Goal: Information Seeking & Learning: Learn about a topic

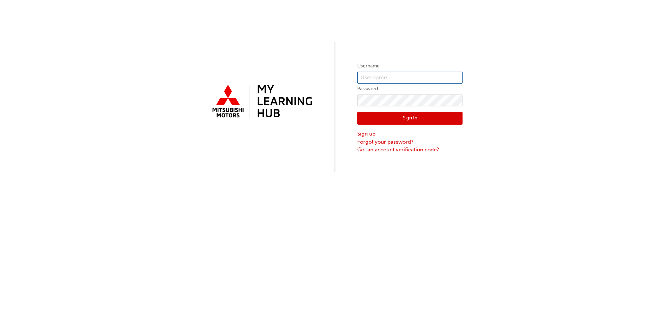
type input "0005847887"
click at [397, 120] on button "Sign In" at bounding box center [409, 118] width 105 height 13
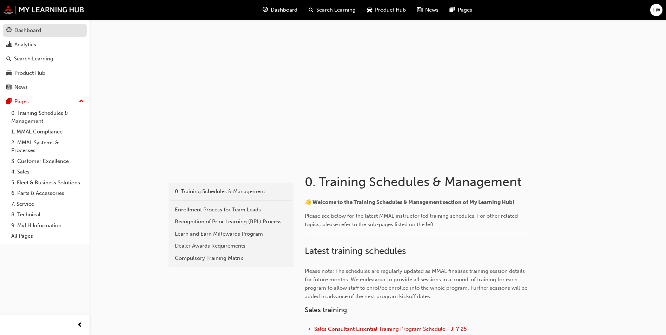
click at [23, 29] on div "Dashboard" at bounding box center [27, 30] width 27 height 8
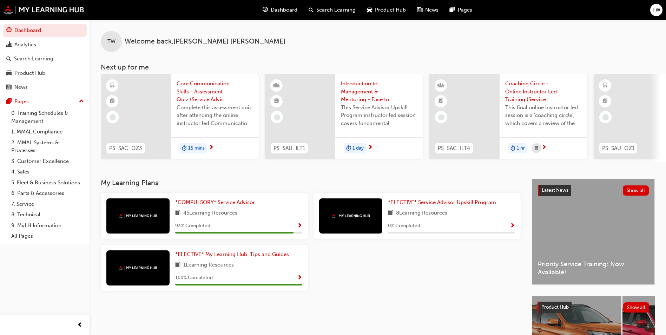
click at [270, 214] on div "45 Learning Resources" at bounding box center [238, 213] width 127 height 9
click at [300, 228] on span "Show Progress" at bounding box center [299, 226] width 5 height 6
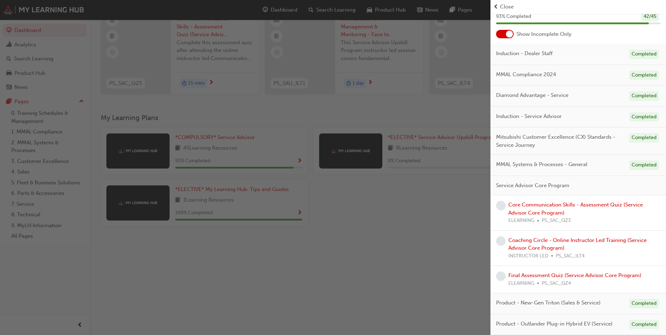
scroll to position [85, 0]
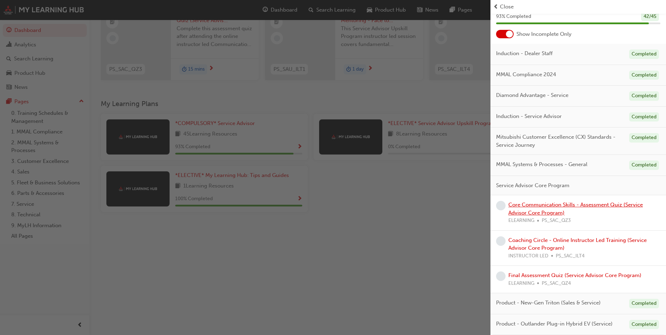
click at [584, 205] on link "Core Communication Skills - Assessment Quiz (Service Advisor Core Program)" at bounding box center [575, 208] width 134 height 14
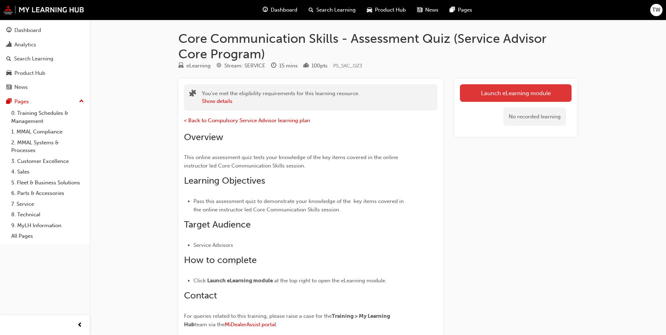
click at [492, 98] on link "Launch eLearning module" at bounding box center [516, 93] width 112 height 18
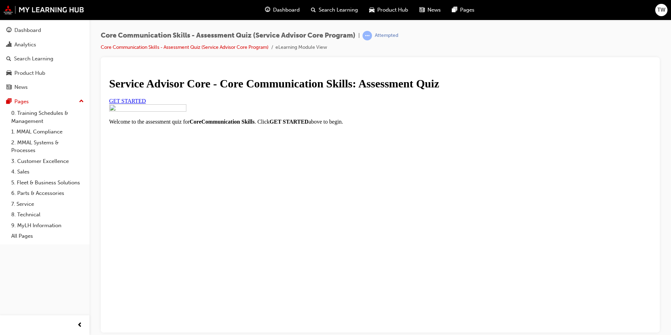
click at [146, 104] on span "GET STARTED" at bounding box center [127, 101] width 37 height 6
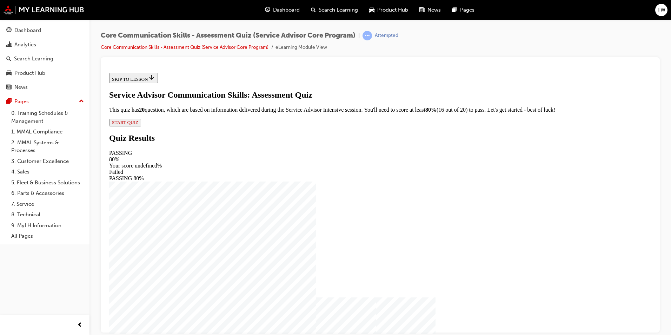
click at [138, 125] on span "START QUIZ" at bounding box center [125, 121] width 26 height 5
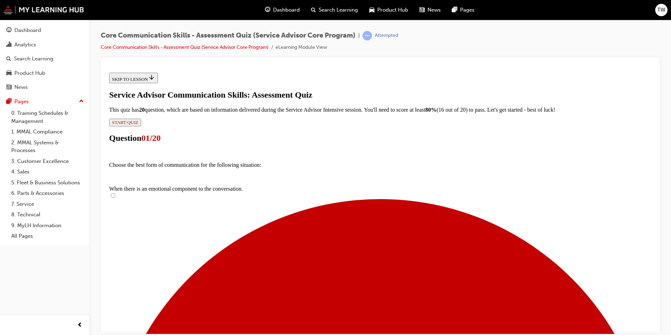
scroll to position [70, 0]
click at [115, 193] on input "Face to Face" at bounding box center [113, 195] width 5 height 5
radio input "true"
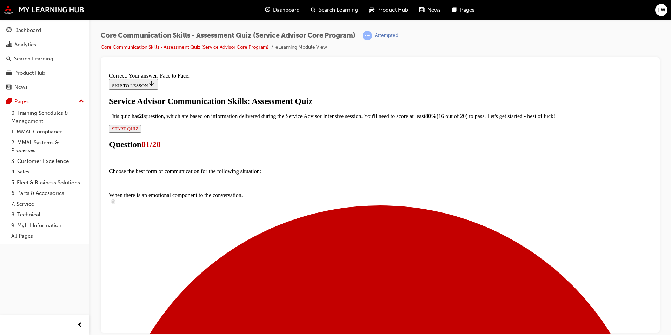
scroll to position [99, 0]
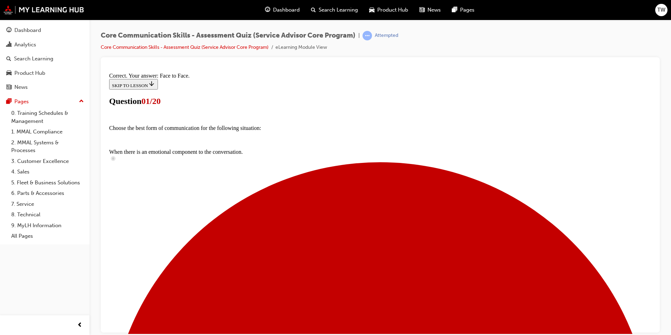
scroll to position [35, 0]
radio input "true"
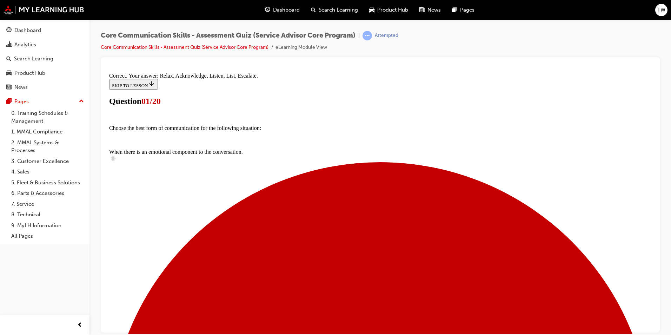
scroll to position [103, 0]
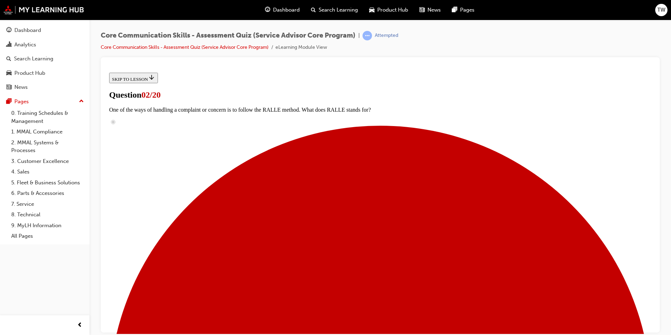
scroll to position [70, 0]
radio input "true"
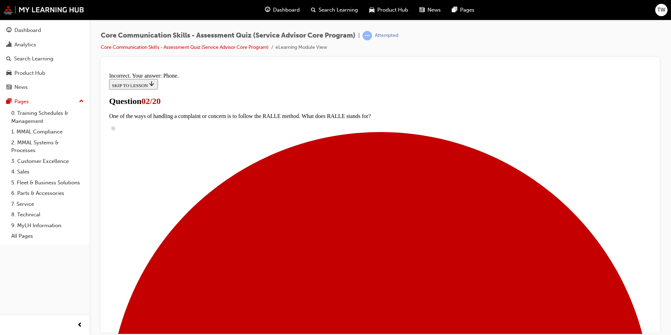
scroll to position [139, 0]
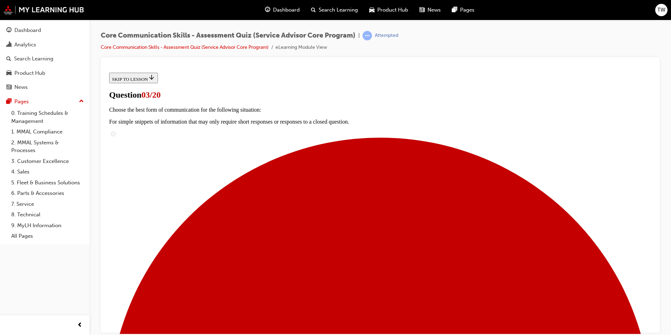
scroll to position [70, 0]
checkbox input "true"
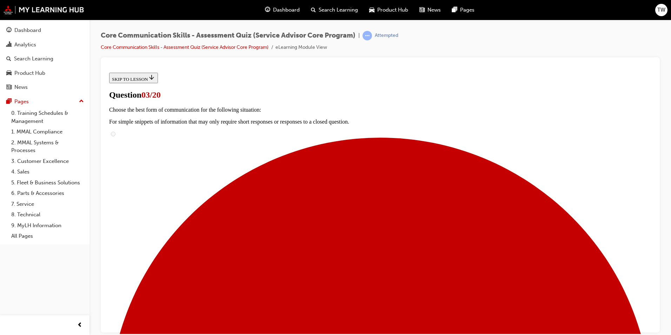
checkbox input "true"
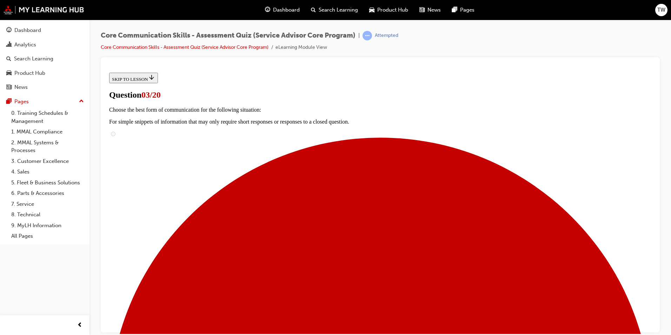
checkbox input "true"
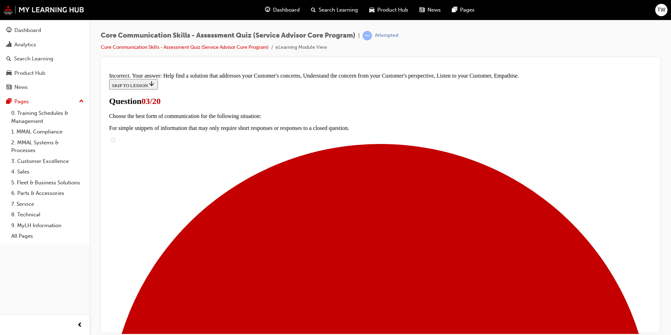
scroll to position [171, 0]
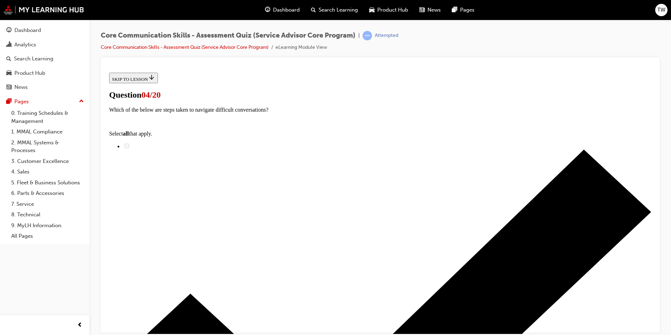
scroll to position [35, 0]
checkbox input "true"
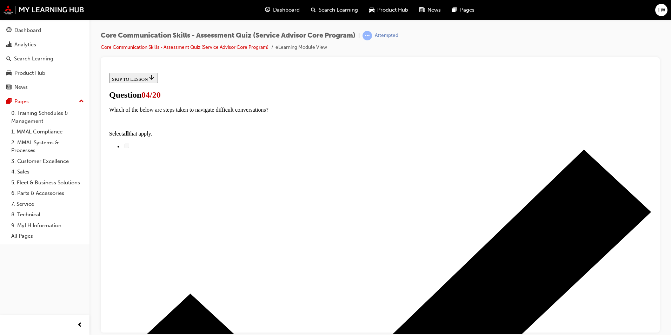
checkbox input "true"
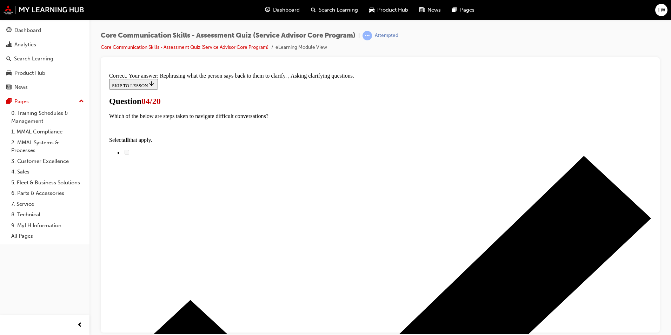
scroll to position [80, 0]
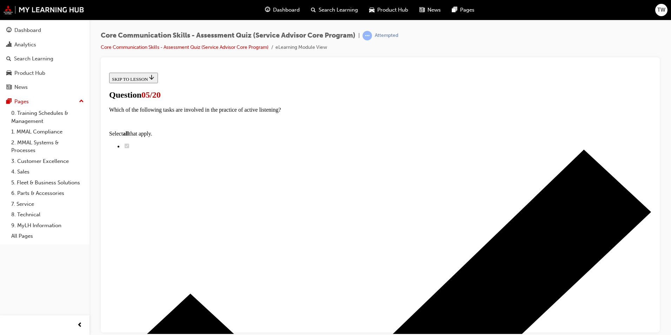
scroll to position [35, 0]
checkbox input "true"
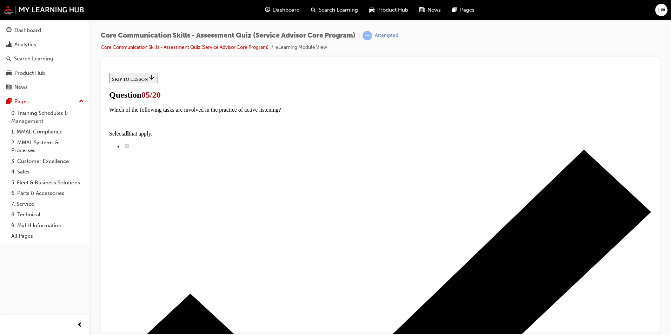
checkbox input "true"
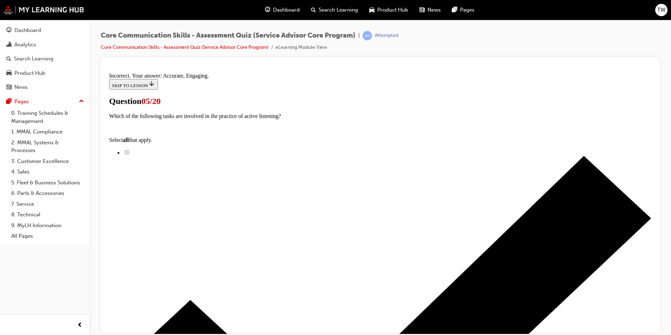
scroll to position [80, 0]
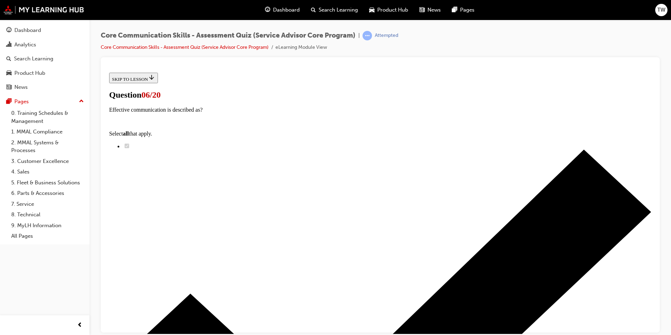
scroll to position [41, 0]
radio input "true"
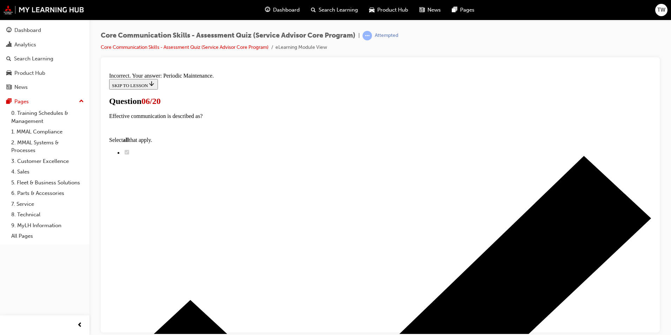
scroll to position [63, 0]
drag, startPoint x: 377, startPoint y: 306, endPoint x: 374, endPoint y: 292, distance: 14.7
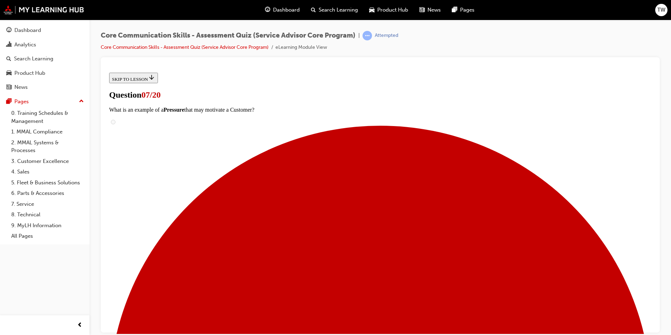
scroll to position [85, 0]
checkbox input "true"
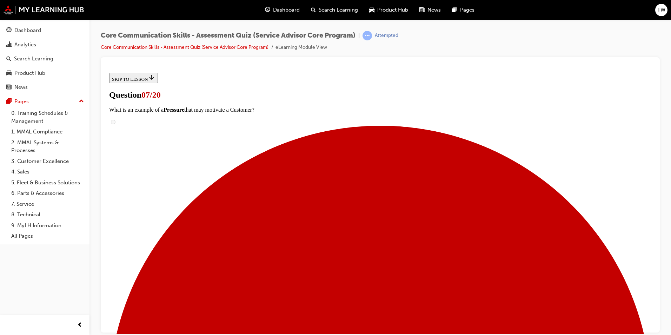
checkbox input "true"
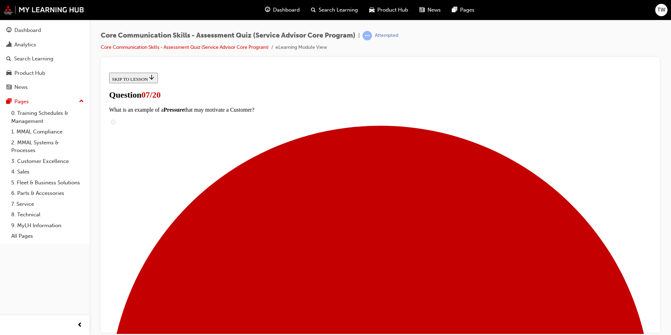
checkbox input "true"
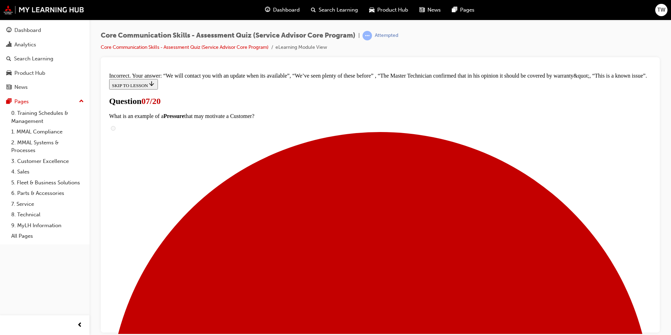
scroll to position [120, 0]
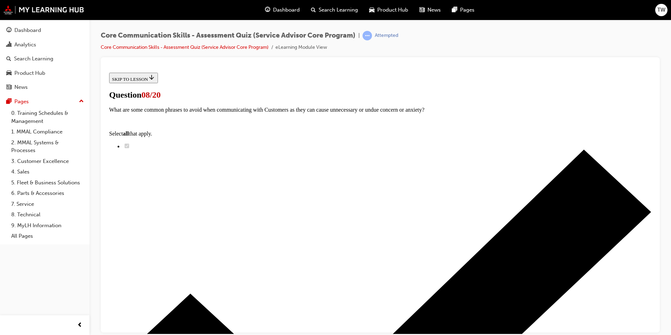
scroll to position [41, 0]
radio input "true"
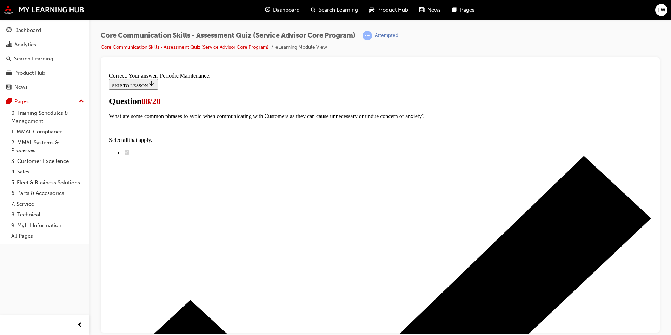
scroll to position [63, 0]
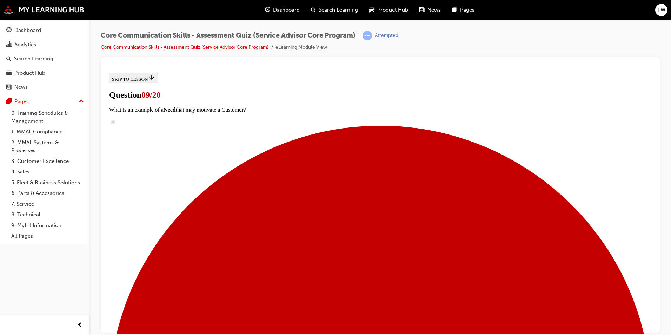
scroll to position [49, 0]
radio input "true"
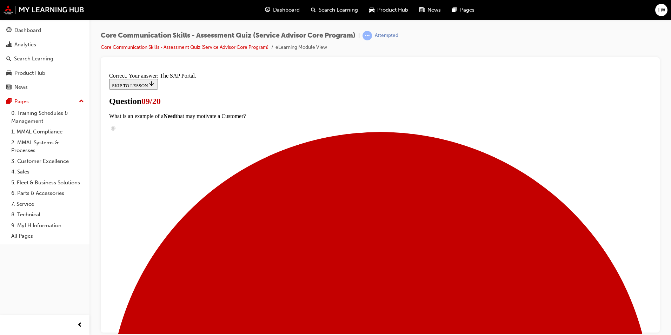
scroll to position [56, 0]
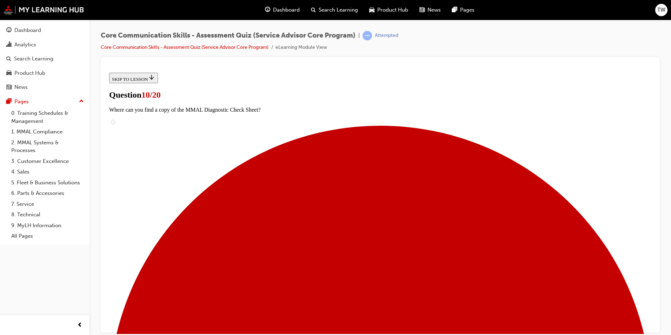
radio input "true"
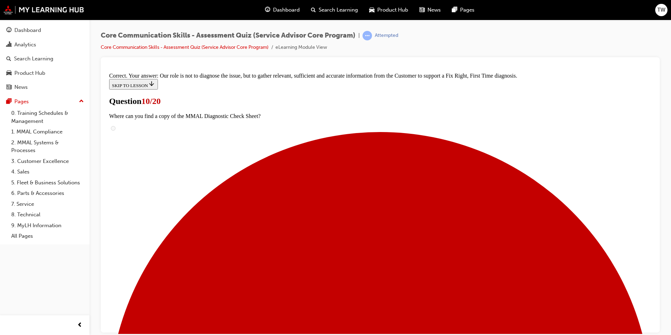
scroll to position [105, 0]
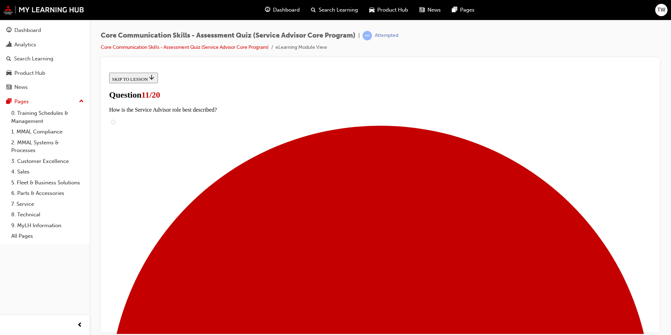
scroll to position [41, 0]
radio input "true"
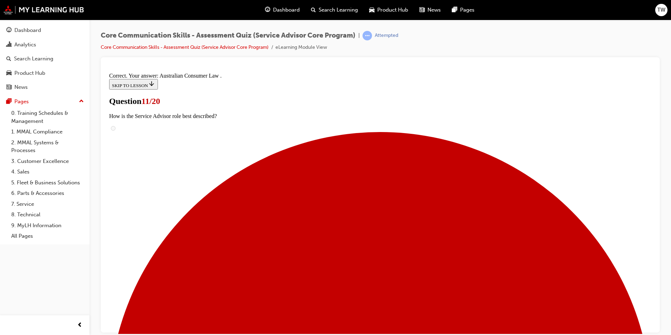
scroll to position [63, 0]
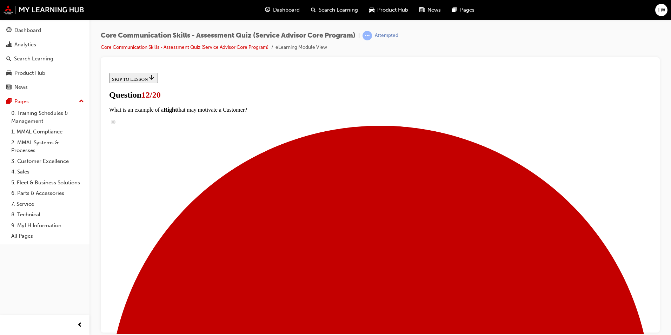
scroll to position [49, 0]
radio input "true"
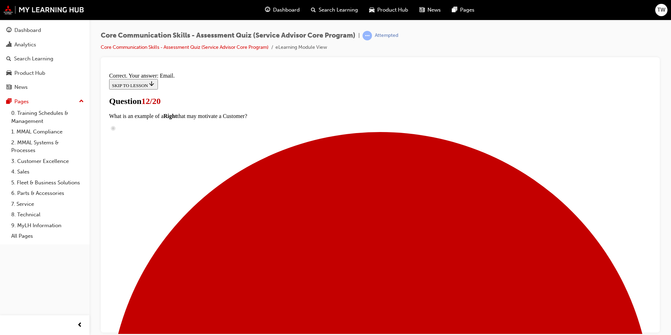
scroll to position [127, 0]
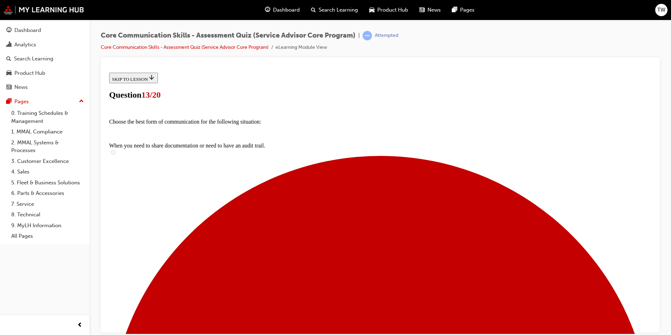
scroll to position [70, 0]
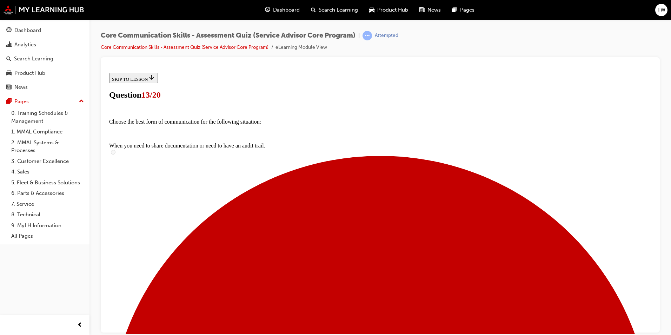
drag, startPoint x: 289, startPoint y: 256, endPoint x: 294, endPoint y: 144, distance: 112.1
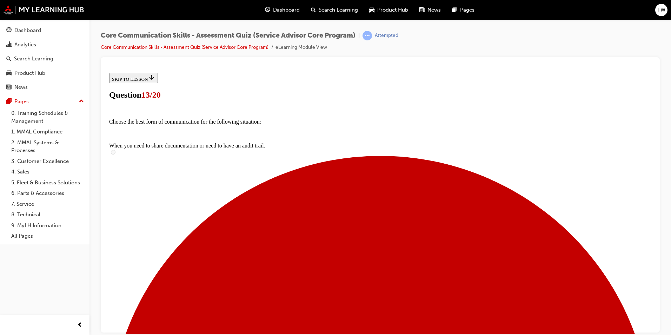
drag, startPoint x: 326, startPoint y: 186, endPoint x: 326, endPoint y: 145, distance: 40.7
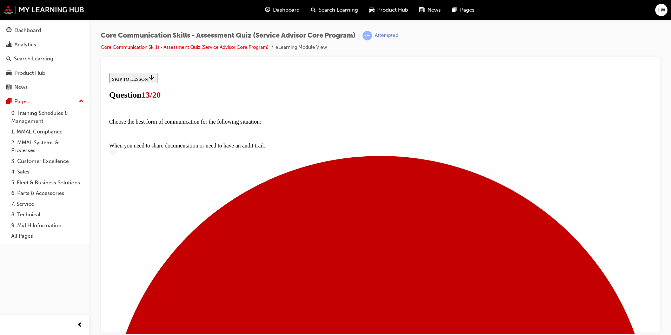
drag, startPoint x: 327, startPoint y: 296, endPoint x: 328, endPoint y: 213, distance: 83.2
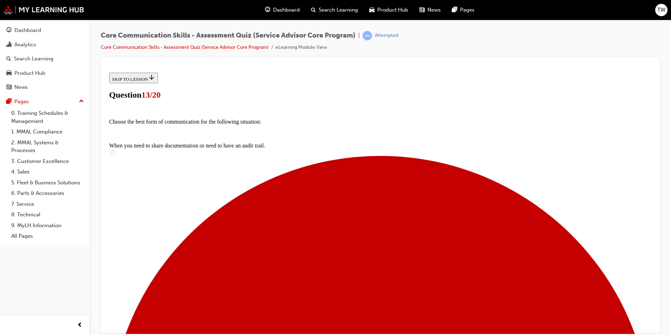
drag, startPoint x: 322, startPoint y: 297, endPoint x: 322, endPoint y: 263, distance: 34.4
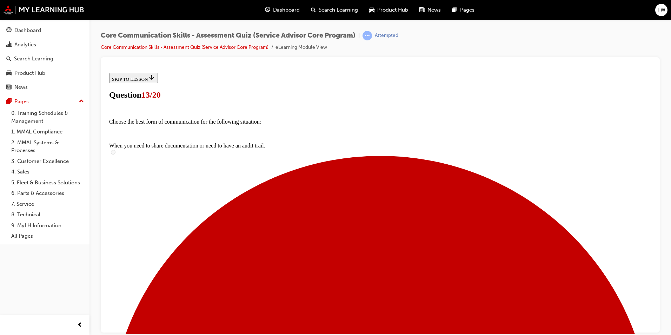
drag, startPoint x: 307, startPoint y: 145, endPoint x: 308, endPoint y: 244, distance: 99.3
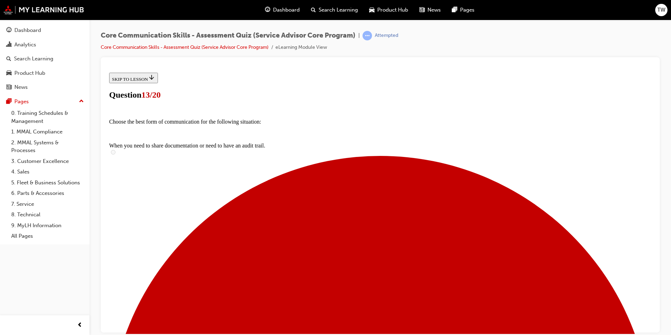
drag, startPoint x: 312, startPoint y: 147, endPoint x: 300, endPoint y: 254, distance: 107.0
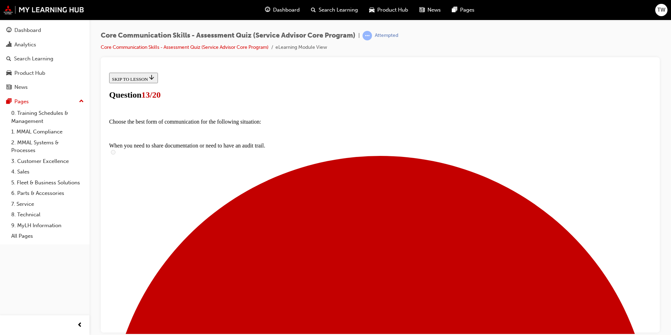
drag, startPoint x: 269, startPoint y: 147, endPoint x: 400, endPoint y: 145, distance: 130.6
drag, startPoint x: 326, startPoint y: 189, endPoint x: 456, endPoint y: 191, distance: 129.9
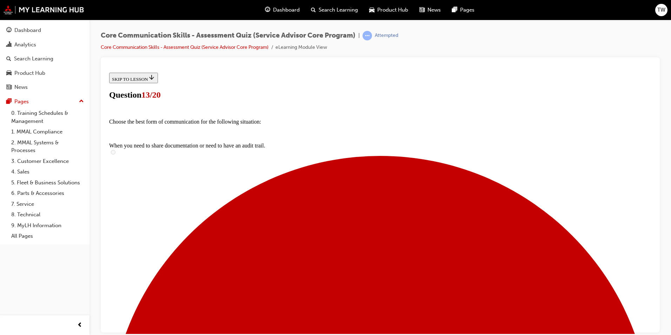
drag, startPoint x: 302, startPoint y: 223, endPoint x: 429, endPoint y: 224, distance: 127.1
drag, startPoint x: 318, startPoint y: 251, endPoint x: 337, endPoint y: 251, distance: 18.6
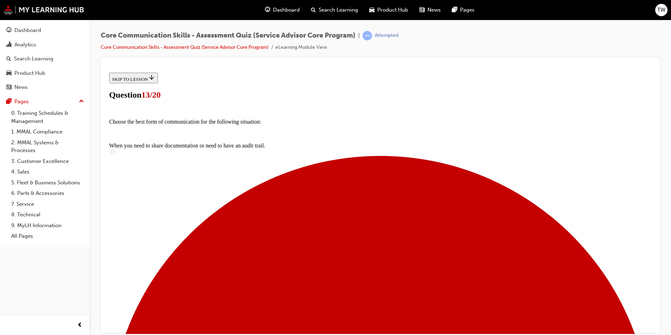
drag, startPoint x: 310, startPoint y: 294, endPoint x: 327, endPoint y: 293, distance: 17.6
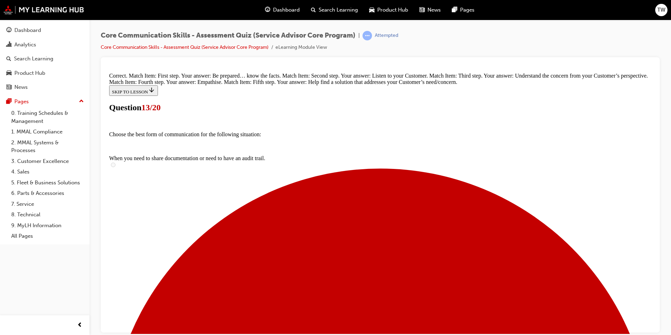
scroll to position [167, 0]
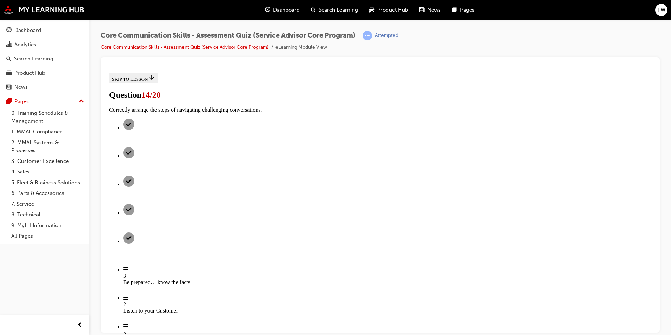
scroll to position [35, 0]
checkbox input "true"
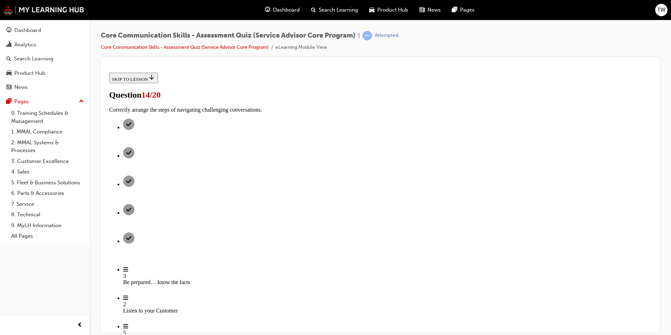
checkbox input "true"
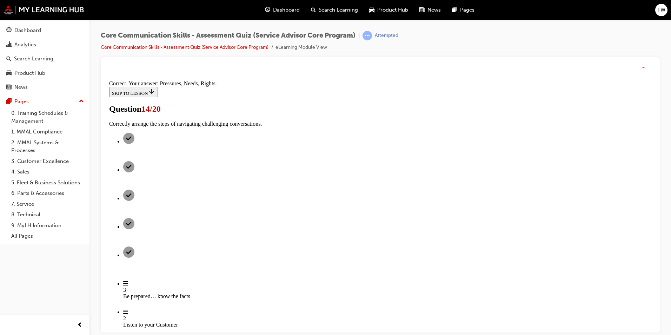
scroll to position [115, 0]
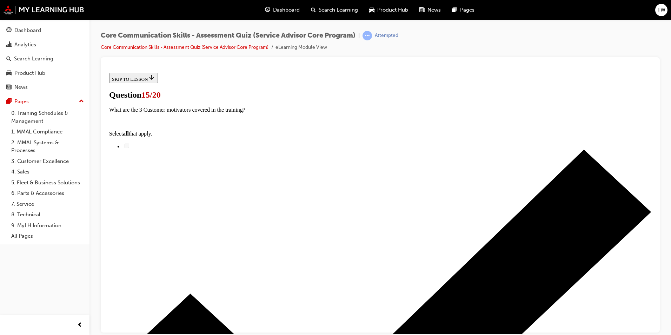
radio input "true"
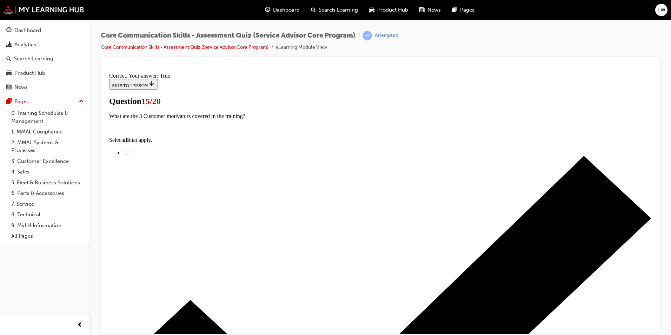
scroll to position [71, 0]
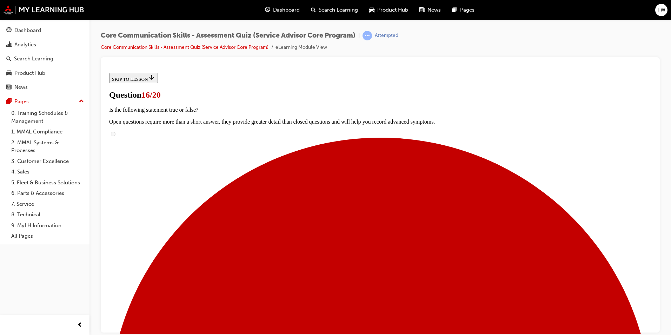
scroll to position [50, 0]
checkbox input "true"
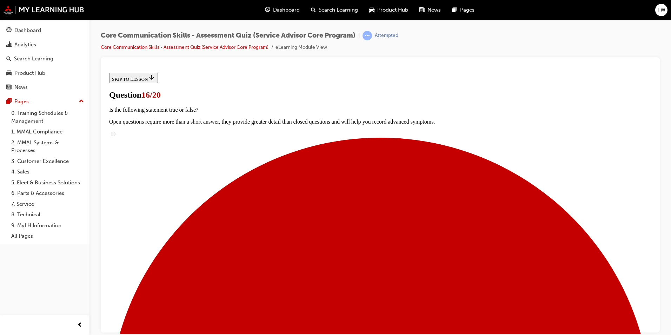
checkbox input "true"
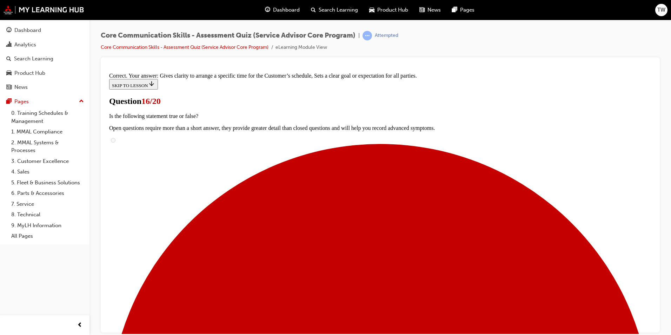
scroll to position [134, 0]
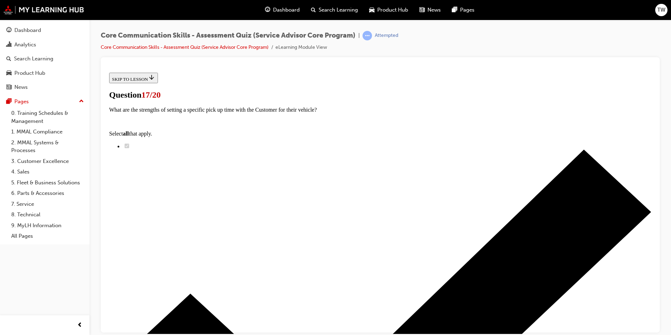
scroll to position [70, 0]
checkbox input "true"
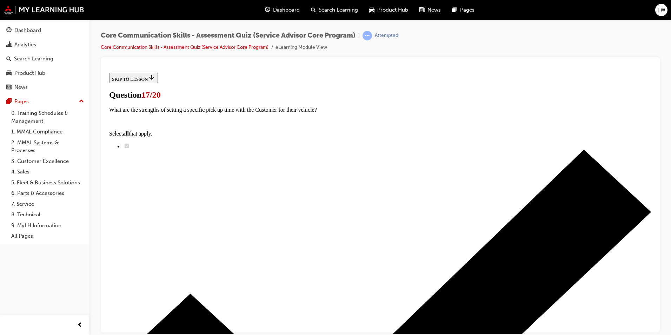
checkbox input "true"
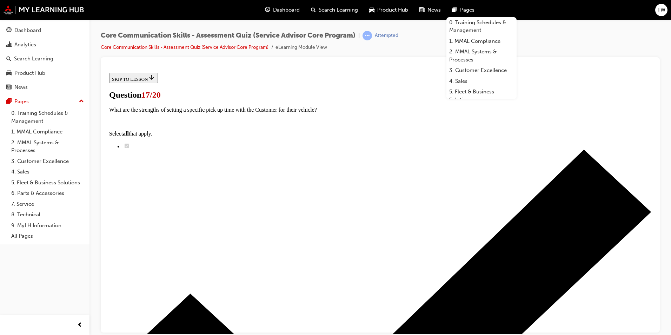
checkbox input "true"
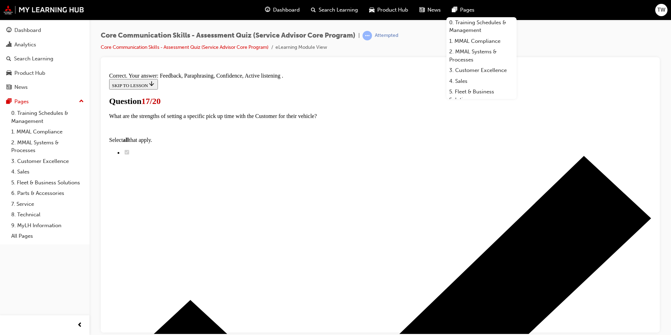
scroll to position [101, 0]
click at [563, 29] on div "Core Communication Skills - Assessment Quiz (Service Advisor Core Program) | At…" at bounding box center [381, 169] width 582 height 298
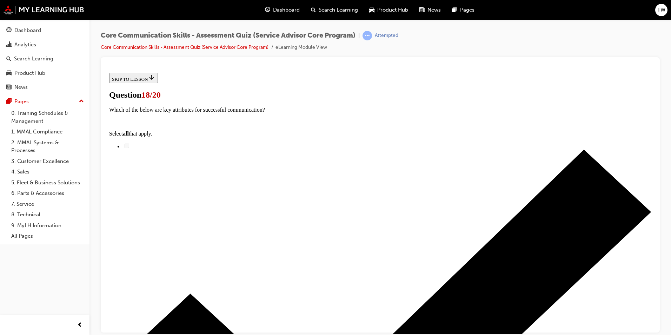
scroll to position [35, 0]
radio input "true"
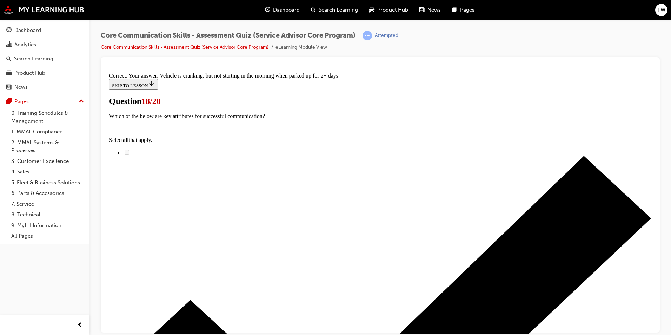
scroll to position [105, 0]
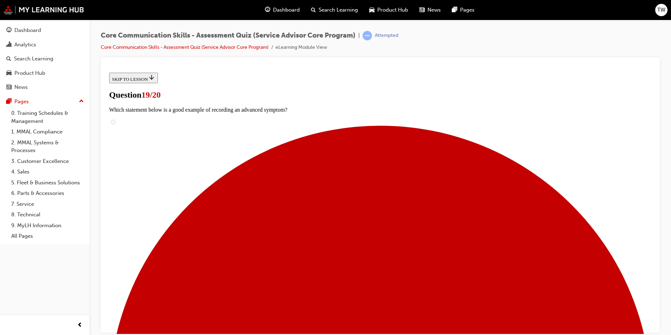
scroll to position [70, 0]
checkbox input "true"
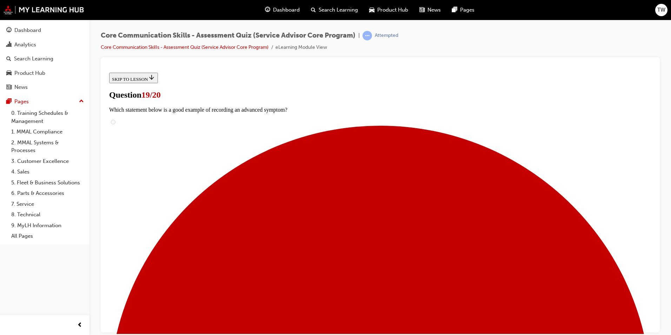
checkbox input "true"
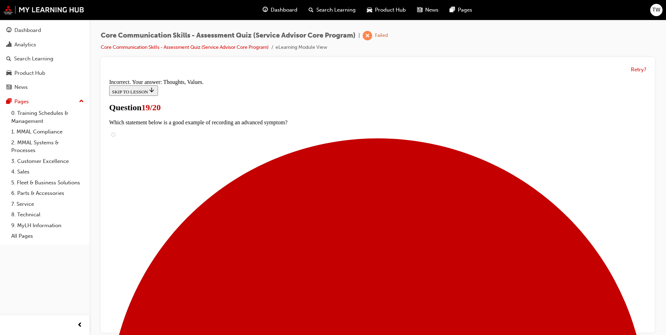
scroll to position [127, 0]
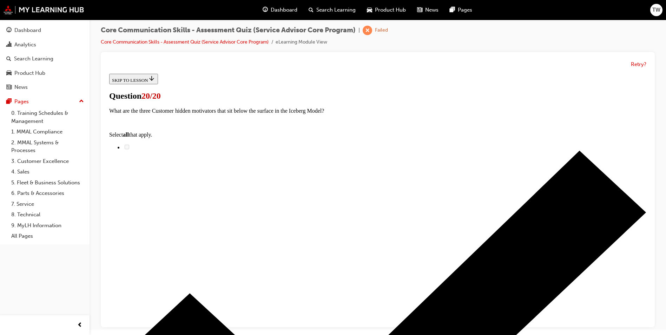
scroll to position [0, 0]
click at [638, 63] on button "Retry?" at bounding box center [638, 64] width 15 height 8
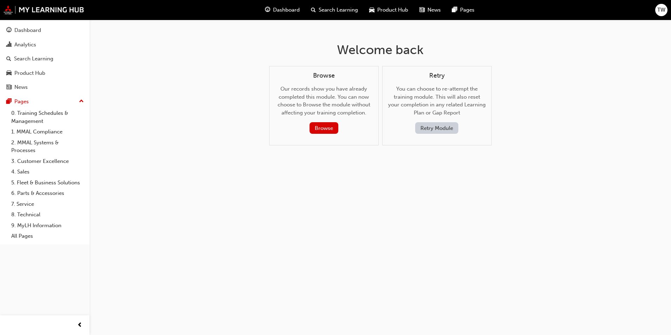
click at [444, 127] on button "Retry Module" at bounding box center [436, 128] width 43 height 12
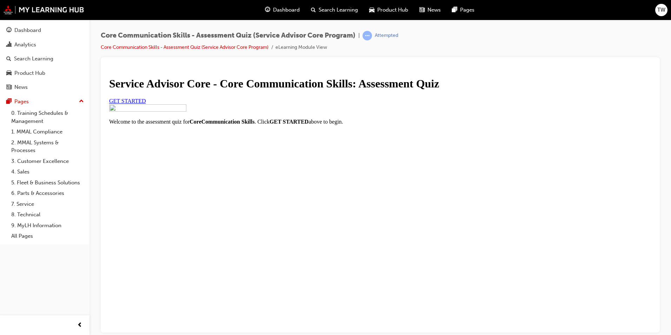
click at [146, 104] on link "GET STARTED" at bounding box center [127, 101] width 37 height 6
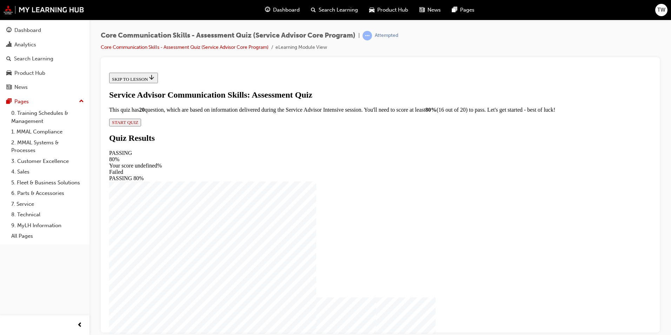
click at [138, 125] on span "START QUIZ" at bounding box center [125, 121] width 26 height 5
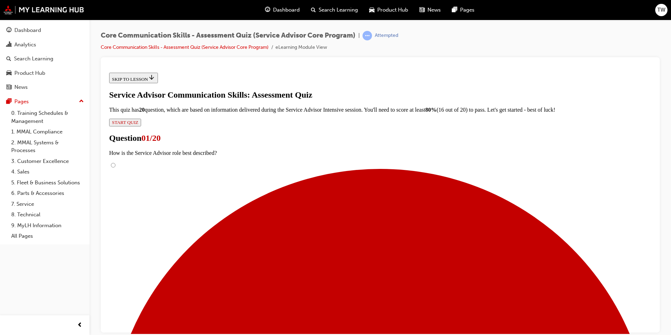
scroll to position [70, 0]
radio input "true"
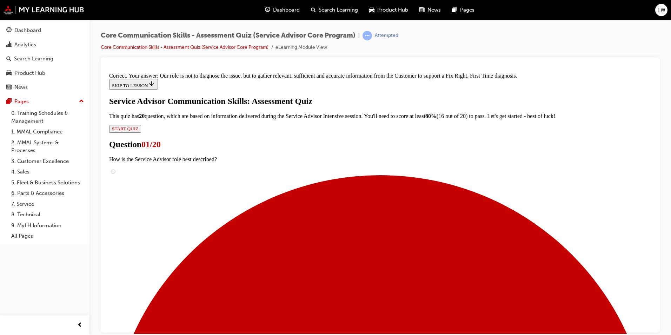
scroll to position [140, 0]
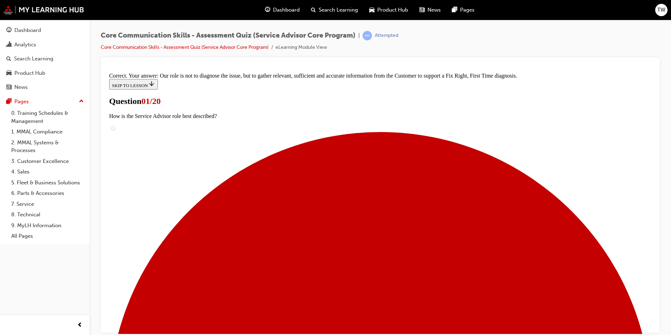
scroll to position [35, 0]
checkbox input "true"
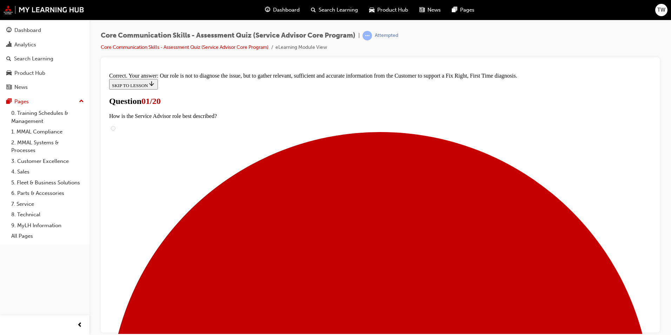
checkbox input "true"
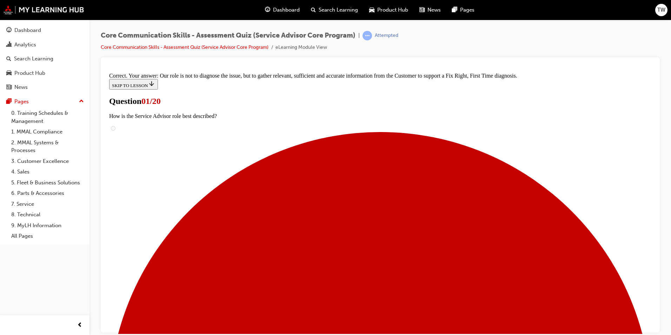
scroll to position [70, 0]
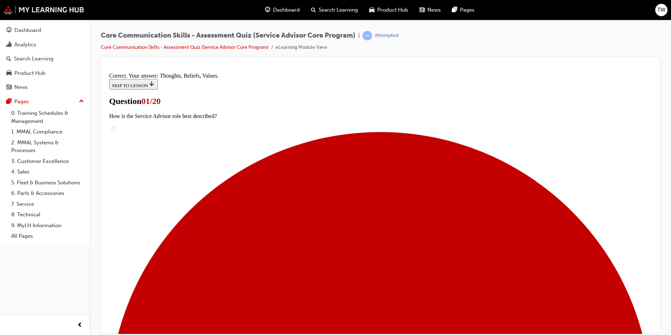
scroll to position [92, 0]
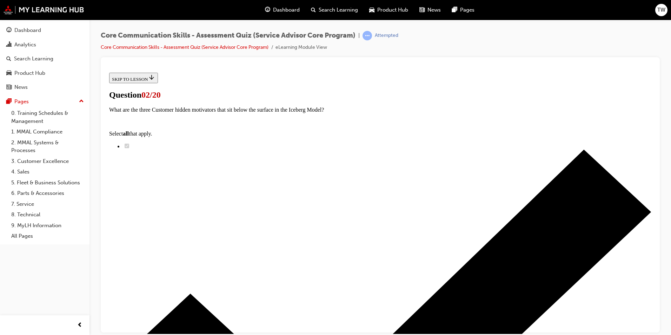
radio input "true"
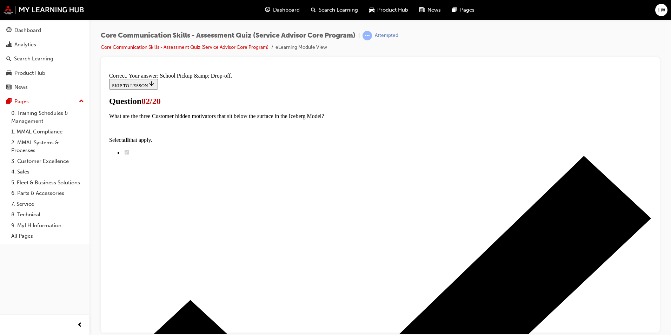
scroll to position [63, 0]
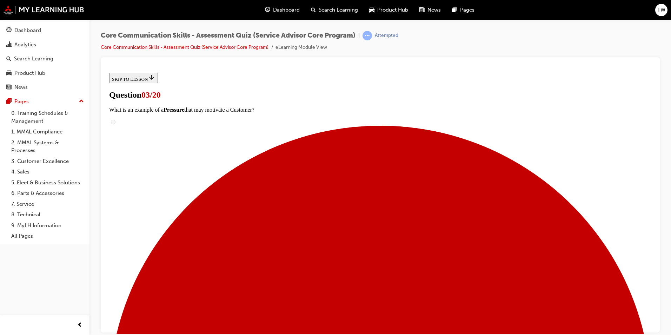
scroll to position [85, 0]
drag, startPoint x: 268, startPoint y: 163, endPoint x: 272, endPoint y: 165, distance: 5.1
radio input "true"
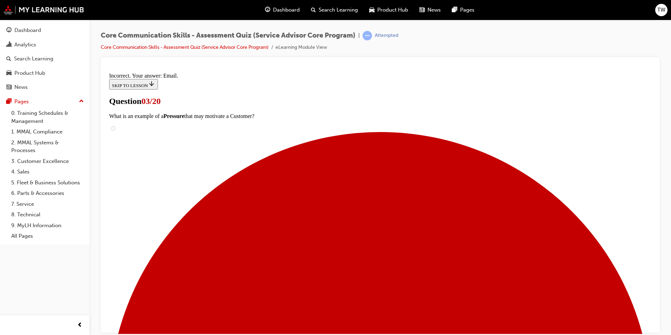
scroll to position [139, 0]
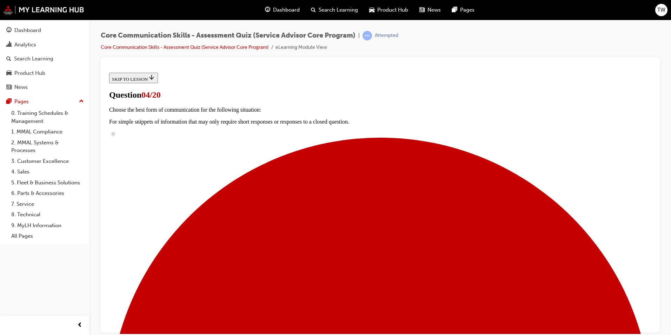
scroll to position [70, 0]
checkbox input "true"
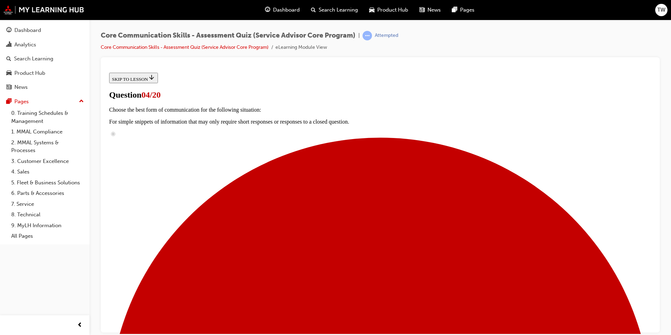
checkbox input "true"
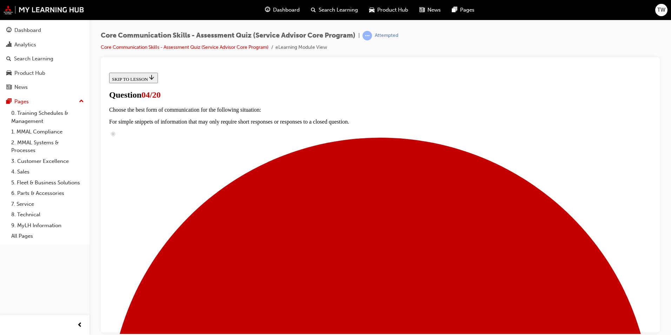
scroll to position [140, 0]
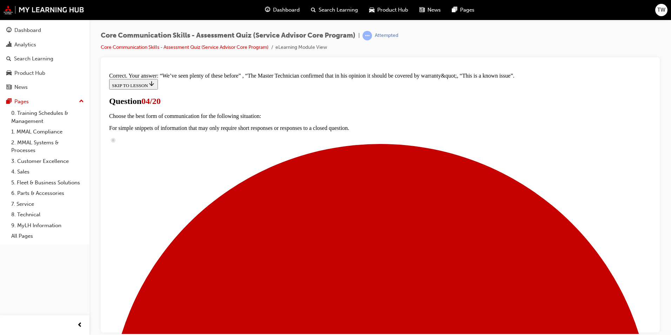
scroll to position [190, 0]
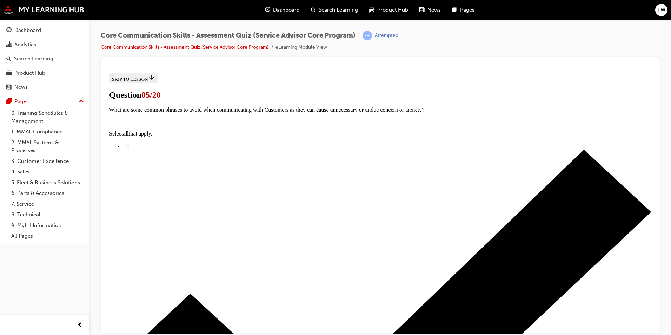
scroll to position [35, 0]
drag, startPoint x: 256, startPoint y: 138, endPoint x: 379, endPoint y: 141, distance: 124.0
copy p "Effective communication is described as?"
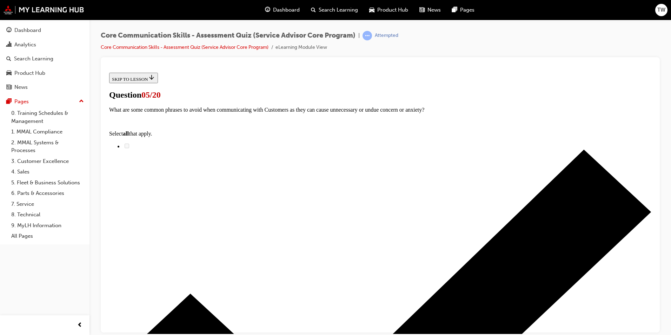
checkbox input "true"
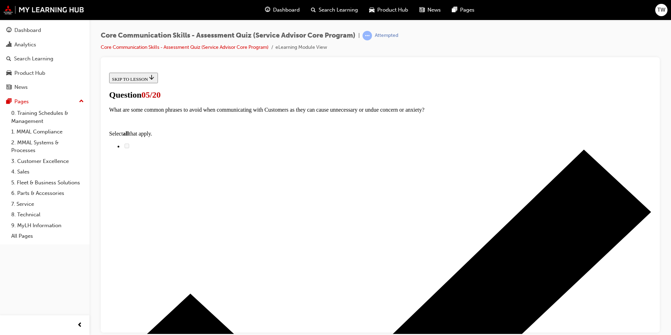
checkbox input "true"
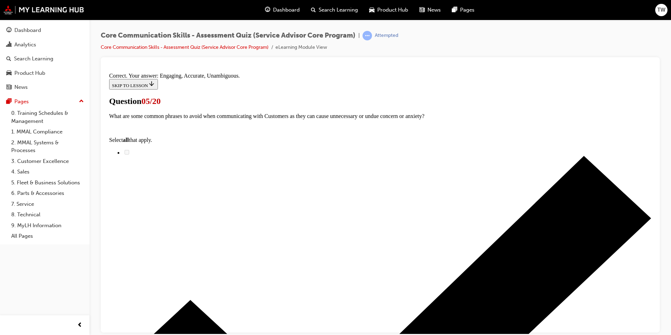
scroll to position [45, 0]
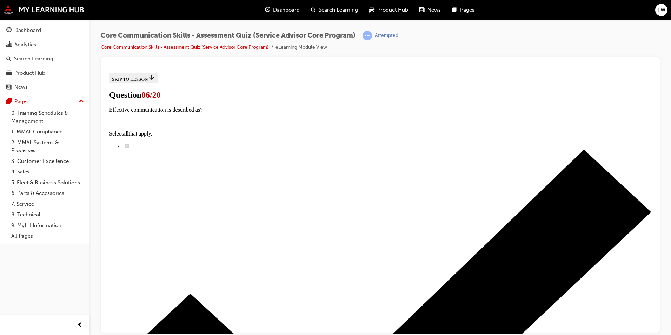
radio input "true"
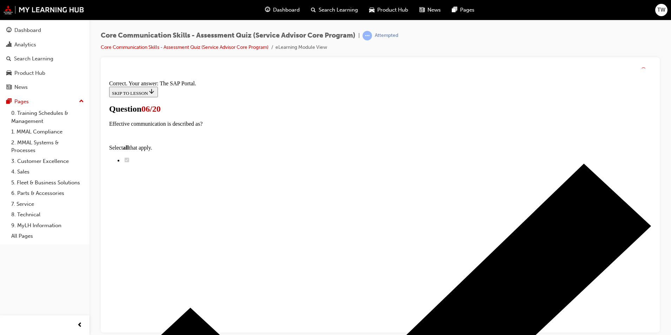
scroll to position [91, 0]
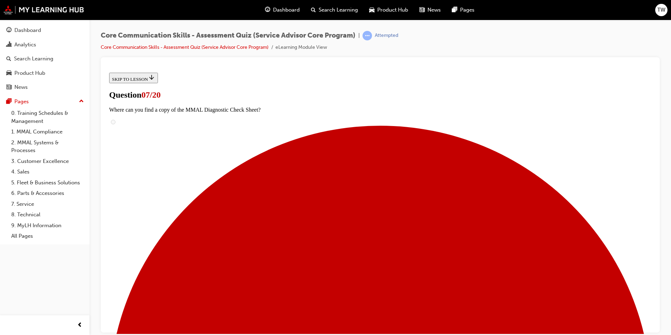
scroll to position [35, 0]
checkbox input "true"
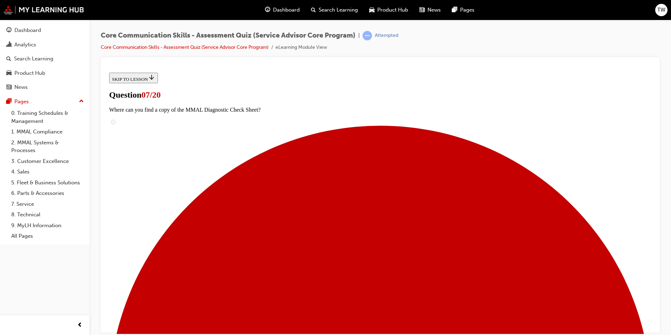
checkbox input "true"
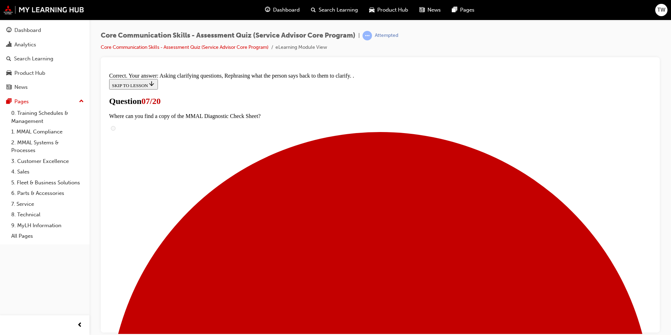
scroll to position [115, 0]
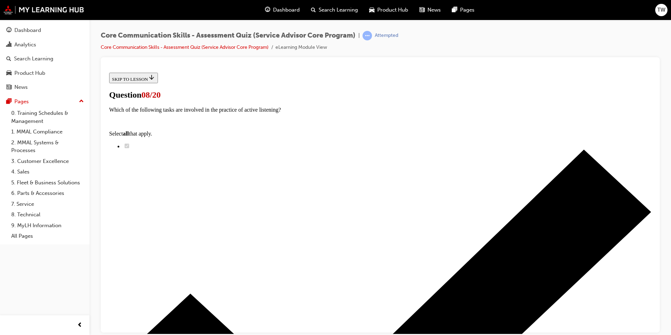
scroll to position [41, 0]
radio input "true"
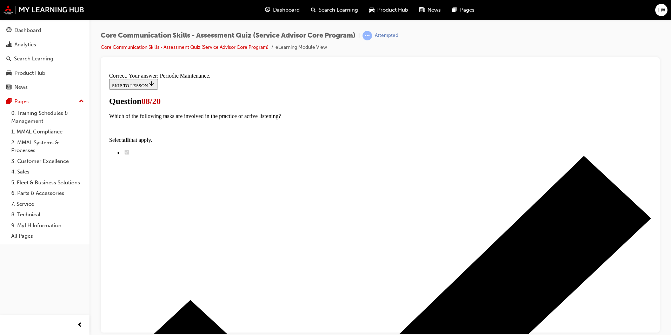
scroll to position [63, 0]
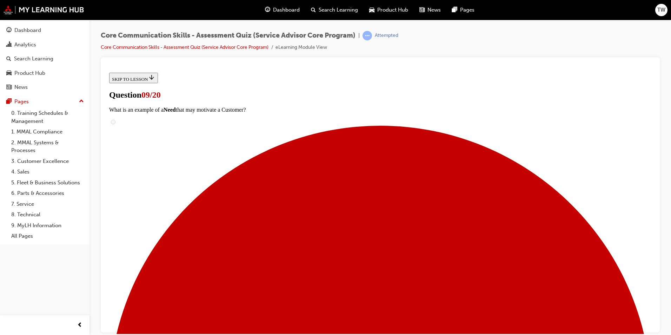
scroll to position [49, 0]
radio input "true"
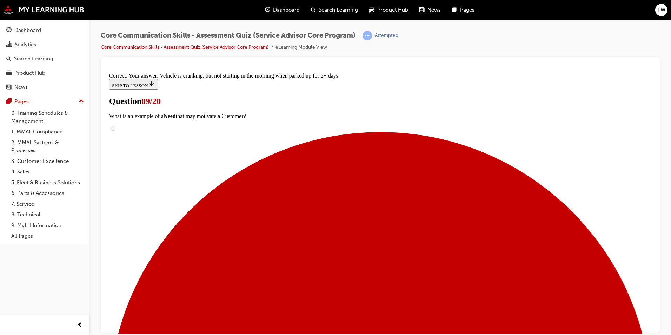
scroll to position [35, 0]
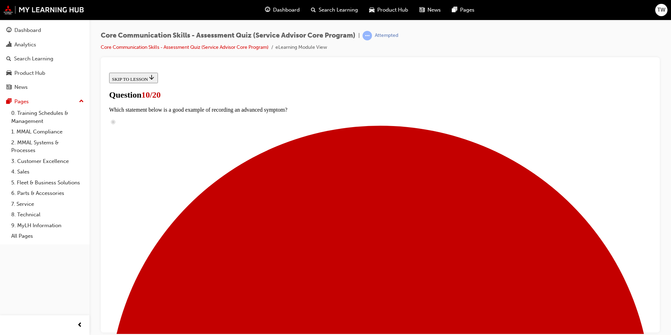
scroll to position [48, 0]
radio input "true"
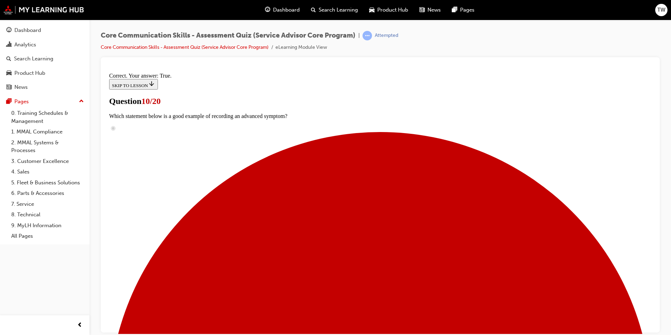
scroll to position [71, 0]
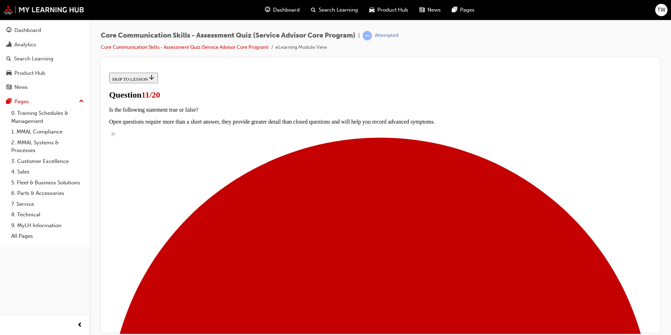
scroll to position [49, 0]
radio input "true"
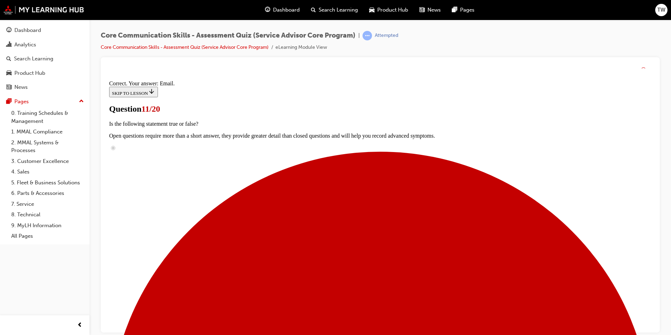
scroll to position [127, 0]
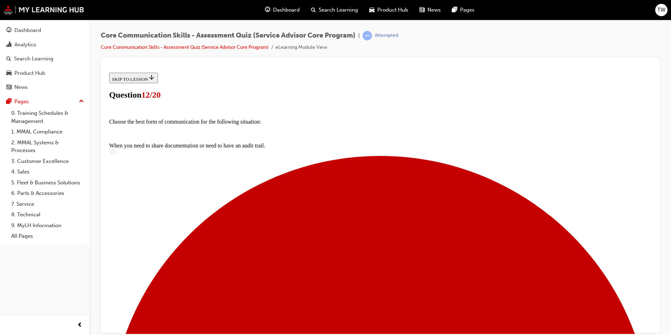
scroll to position [41, 0]
radio input "true"
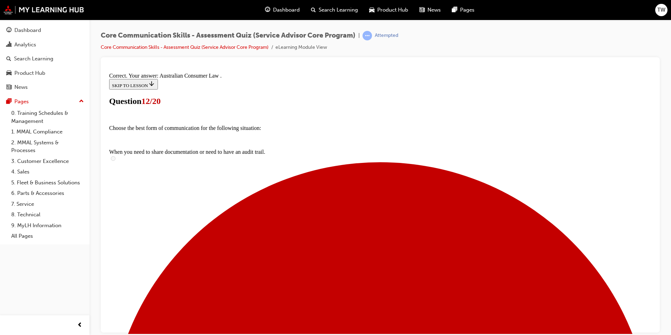
scroll to position [63, 0]
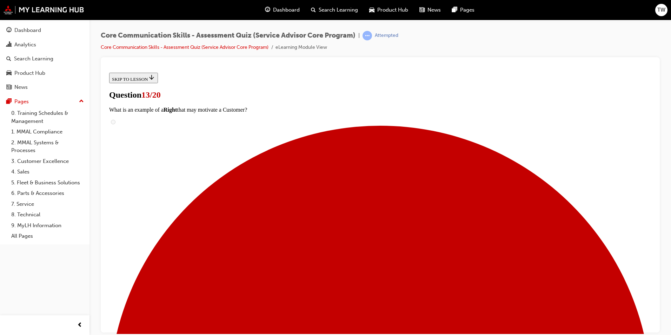
scroll to position [50, 0]
checkbox input "true"
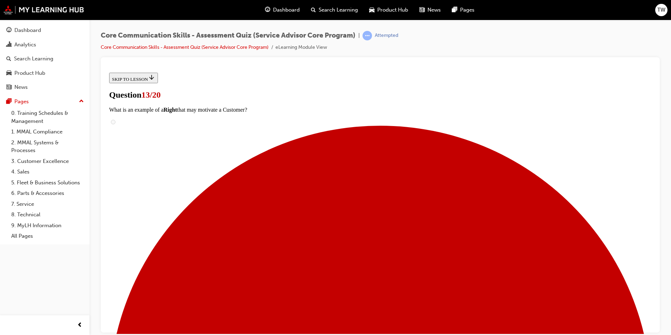
checkbox input "true"
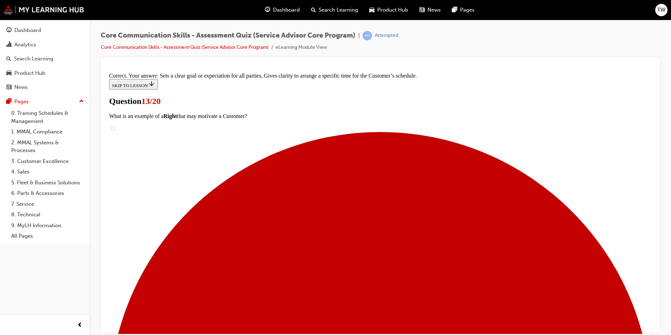
scroll to position [134, 0]
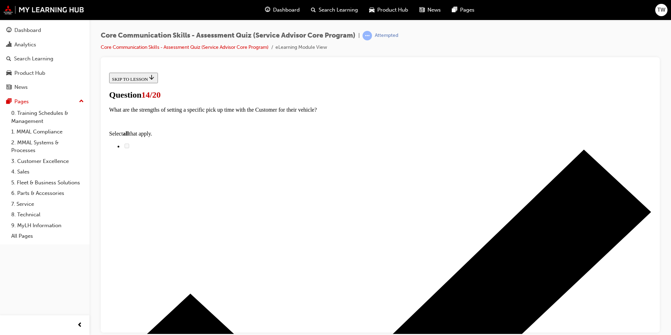
scroll to position [70, 0]
drag, startPoint x: 299, startPoint y: 298, endPoint x: 318, endPoint y: 152, distance: 147.3
drag, startPoint x: 309, startPoint y: 230, endPoint x: 328, endPoint y: 192, distance: 41.9
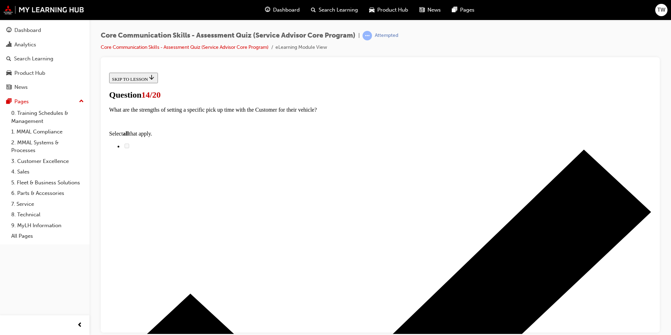
drag, startPoint x: 306, startPoint y: 257, endPoint x: 327, endPoint y: 219, distance: 43.4
drag, startPoint x: 300, startPoint y: 304, endPoint x: 320, endPoint y: 266, distance: 42.9
drag, startPoint x: 320, startPoint y: 291, endPoint x: 339, endPoint y: 286, distance: 19.2
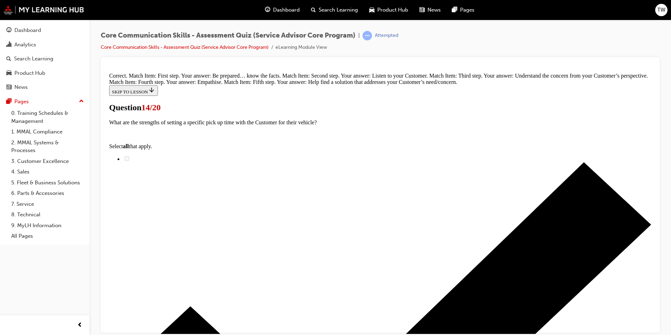
scroll to position [167, 0]
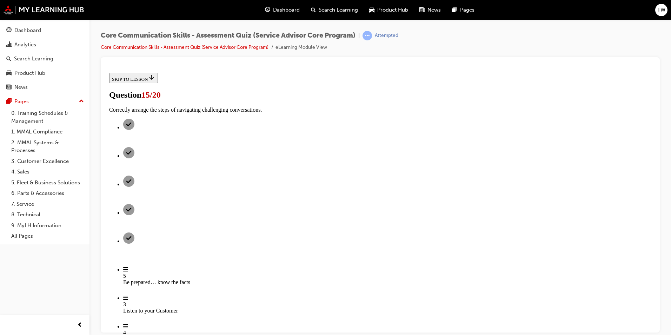
scroll to position [70, 0]
checkbox input "true"
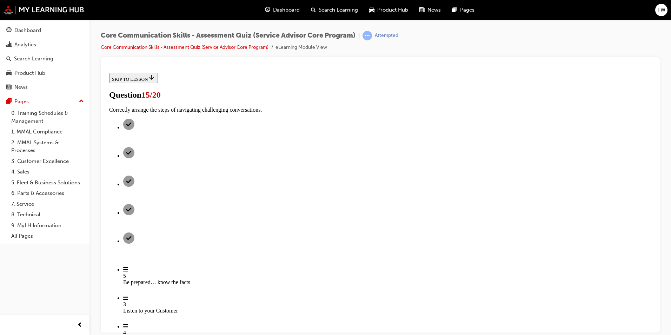
checkbox input "true"
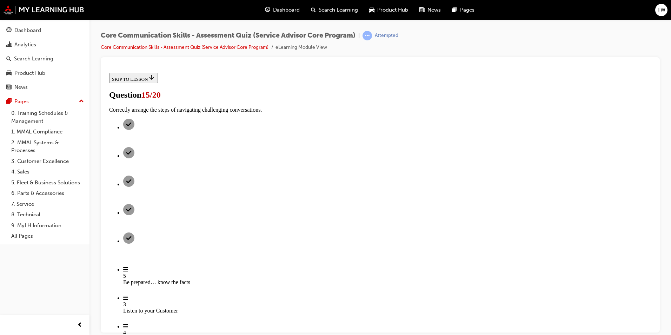
checkbox input "true"
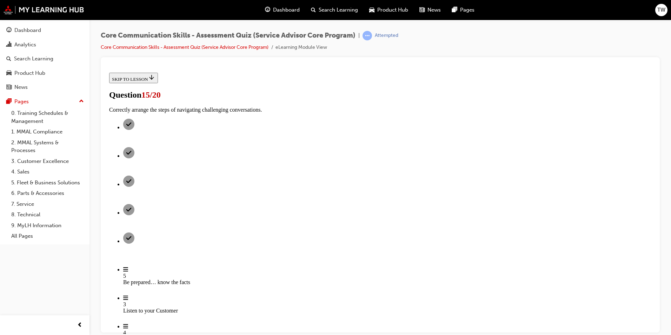
checkbox input "true"
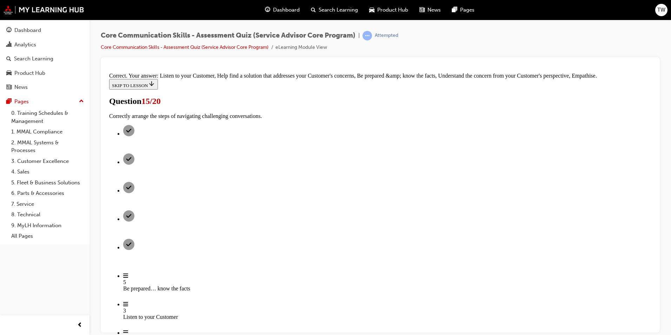
scroll to position [171, 0]
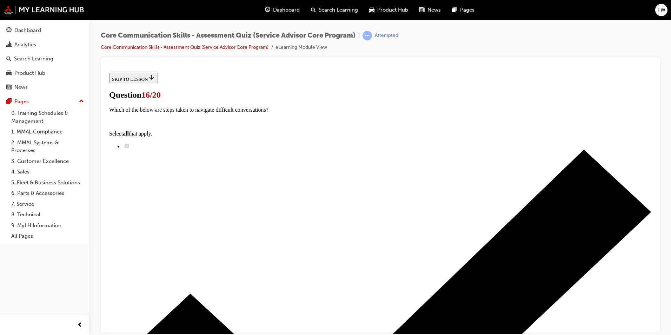
scroll to position [70, 0]
checkbox input "true"
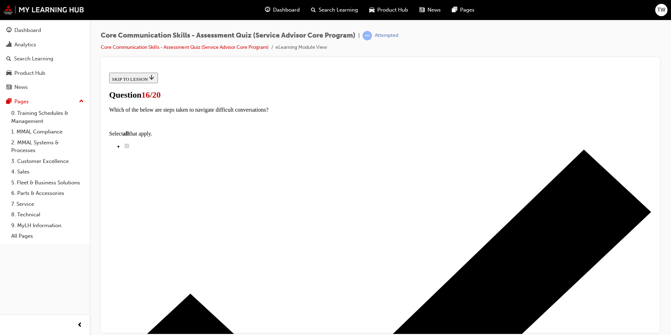
checkbox input "true"
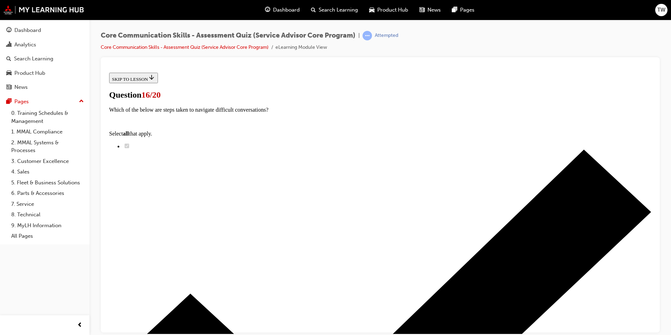
checkbox input "true"
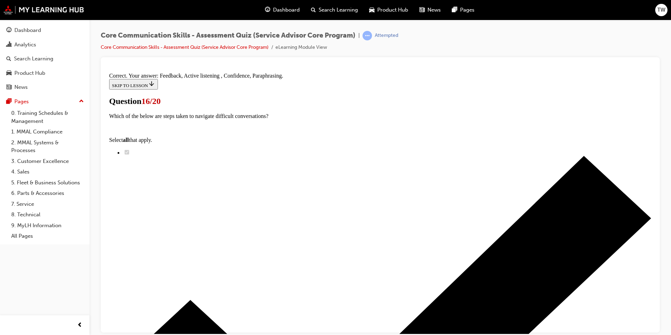
scroll to position [171, 0]
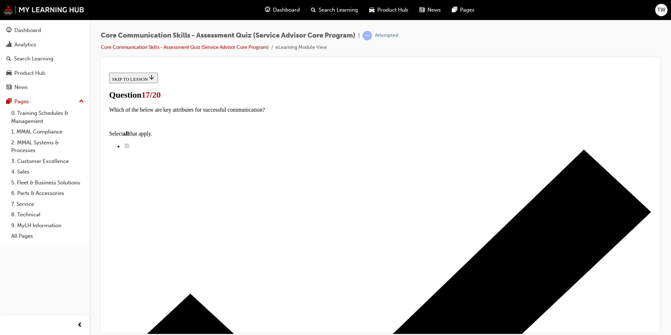
scroll to position [35, 0]
checkbox input "true"
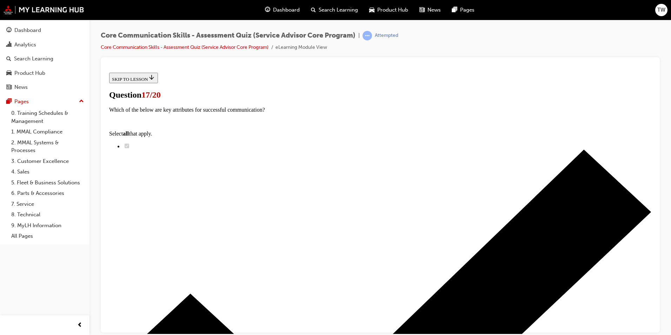
checkbox input "true"
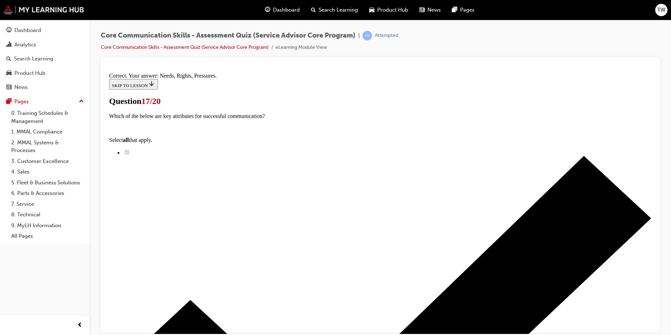
scroll to position [115, 0]
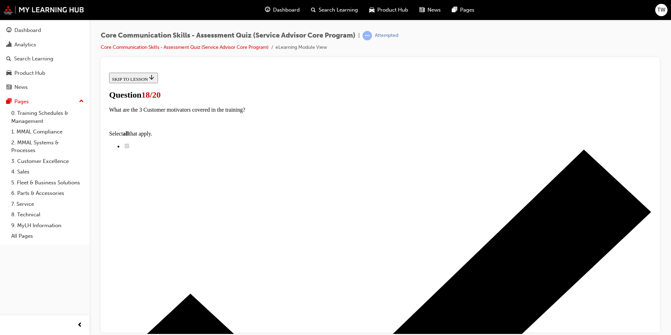
radio input "true"
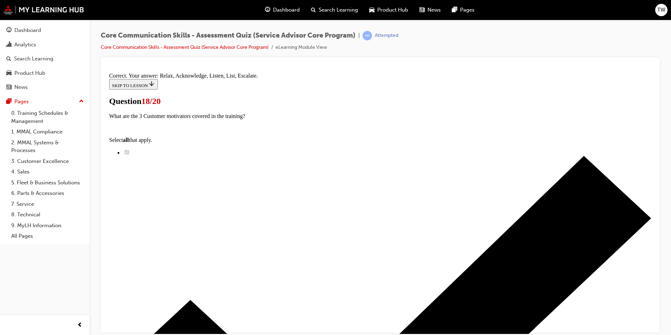
scroll to position [103, 0]
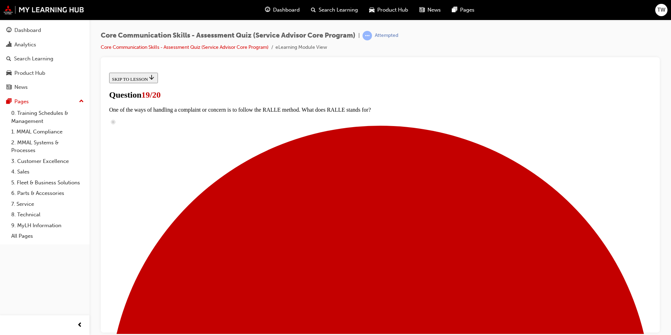
radio input "true"
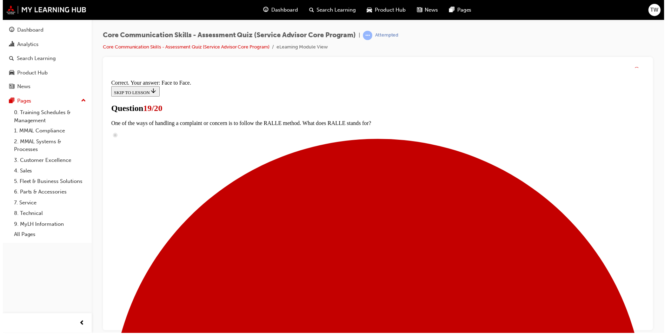
scroll to position [99, 0]
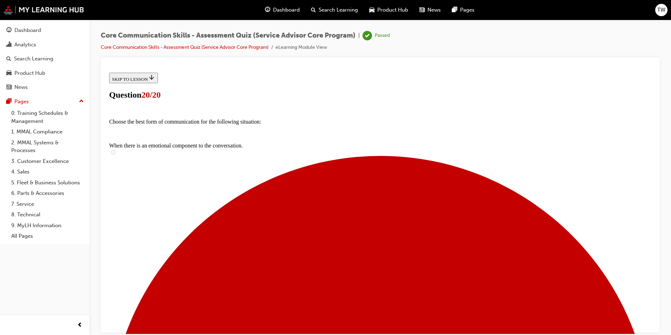
scroll to position [70, 0]
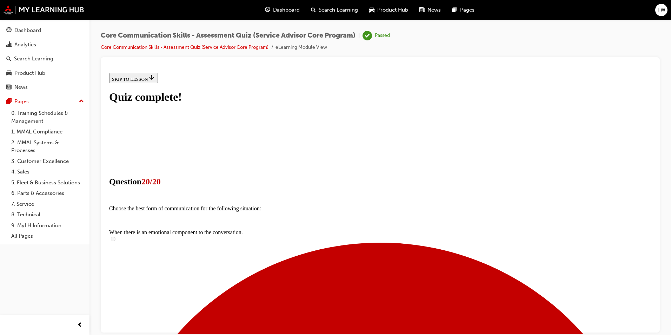
scroll to position [94, 0]
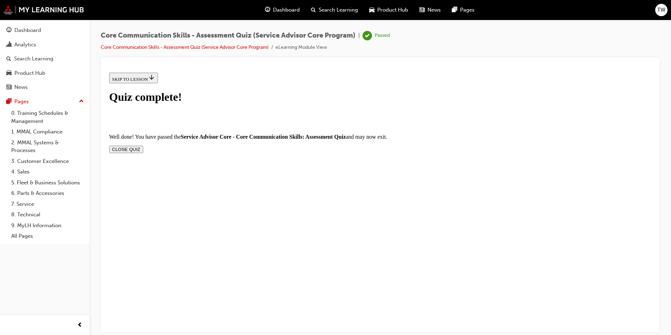
click at [143, 145] on button "CLOSE QUIZ" at bounding box center [126, 148] width 34 height 7
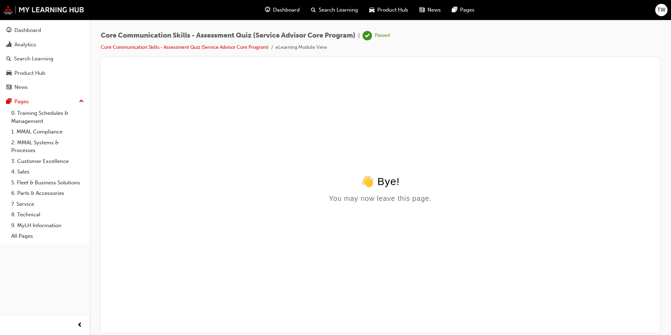
scroll to position [0, 0]
click at [41, 34] on div "Dashboard" at bounding box center [44, 30] width 77 height 9
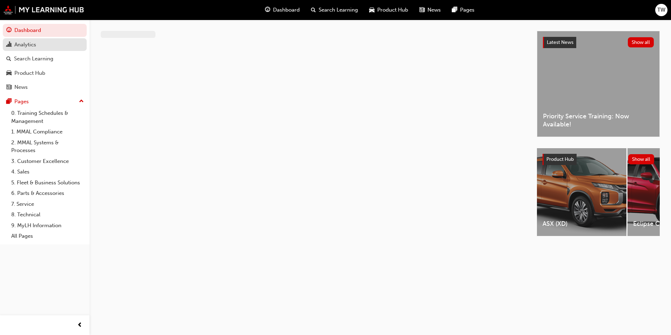
click at [51, 47] on div "Analytics" at bounding box center [44, 44] width 77 height 9
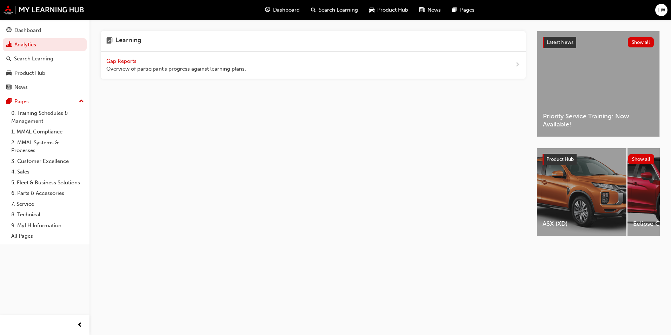
click at [125, 62] on span "Gap Reports" at bounding box center [122, 61] width 32 height 6
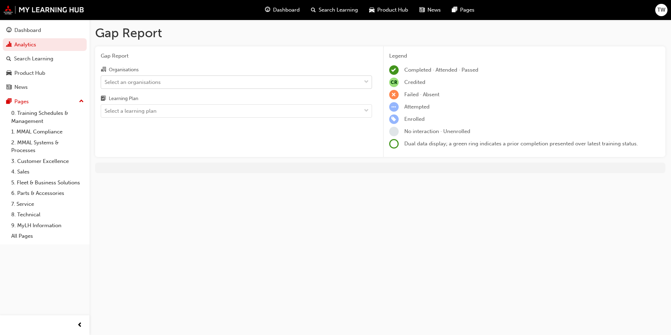
click at [150, 85] on div "Select an organisations" at bounding box center [133, 82] width 56 height 8
click at [105, 85] on input "Organisations Select an organisations" at bounding box center [105, 82] width 1 height 6
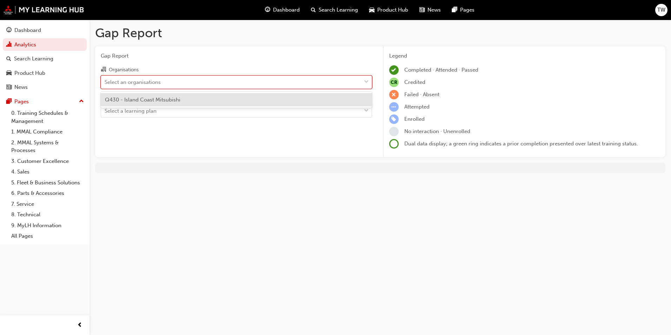
click at [134, 100] on span "Q430 - Island Coast Mitsubishi" at bounding box center [142, 100] width 75 height 6
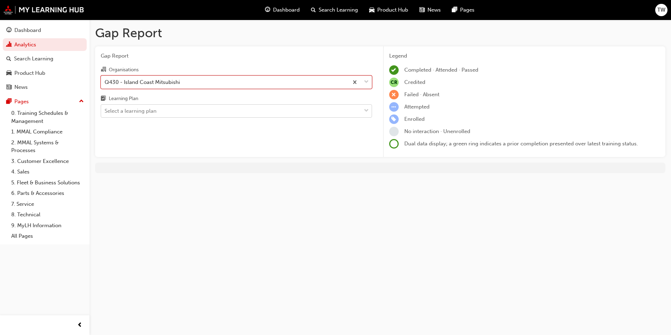
click at [144, 108] on div "Select a learning plan" at bounding box center [131, 111] width 52 height 8
click at [105, 108] on input "Learning Plan Select a learning plan" at bounding box center [105, 111] width 1 height 6
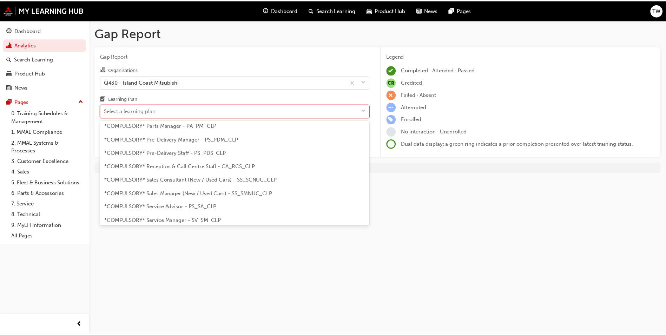
scroll to position [176, 0]
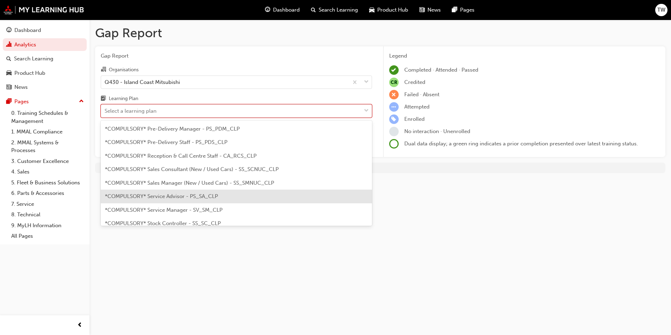
click at [197, 200] on div "*COMPULSORY* Service Advisor - PS_SA_CLP" at bounding box center [236, 197] width 271 height 14
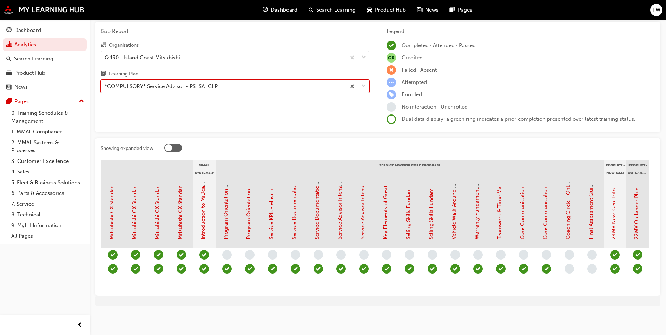
scroll to position [0, 587]
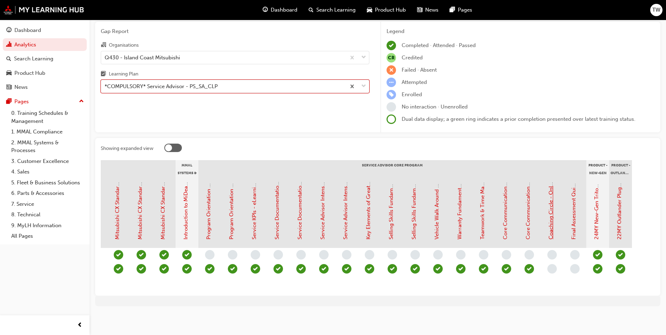
click at [551, 203] on link "Coaching Circle - Online Instructor Led Training (Service Advisor Core Program)" at bounding box center [551, 142] width 6 height 196
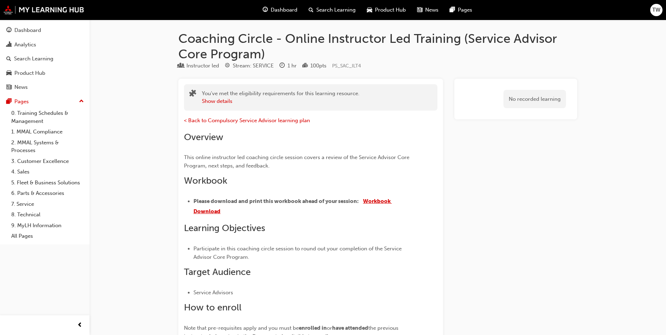
click at [379, 200] on span "Workbook Download" at bounding box center [292, 206] width 198 height 16
click at [24, 28] on div "Dashboard" at bounding box center [27, 30] width 27 height 8
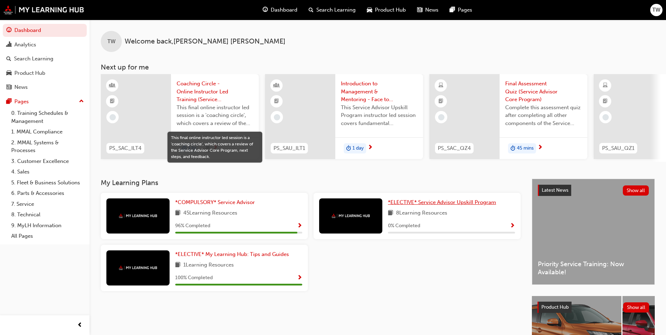
click at [442, 205] on span "*ELECTIVE* Service Advisor Upskill Program" at bounding box center [442, 202] width 108 height 6
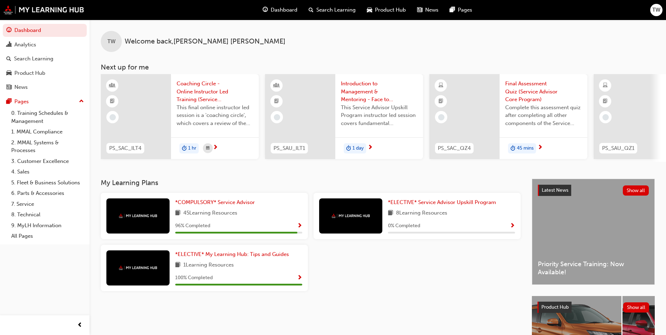
click at [200, 86] on span "Coaching Circle - Online Instructor Led Training (Service Advisor Core Program)" at bounding box center [215, 92] width 77 height 24
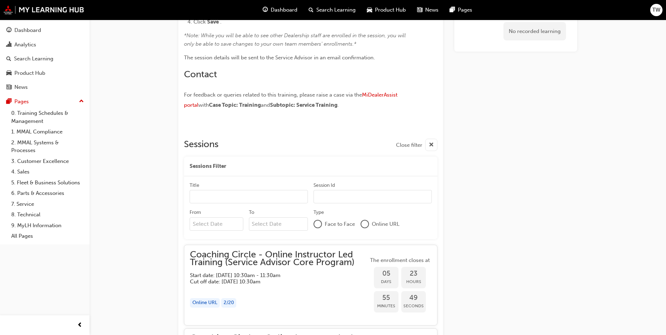
scroll to position [374, 0]
